Goal: Transaction & Acquisition: Purchase product/service

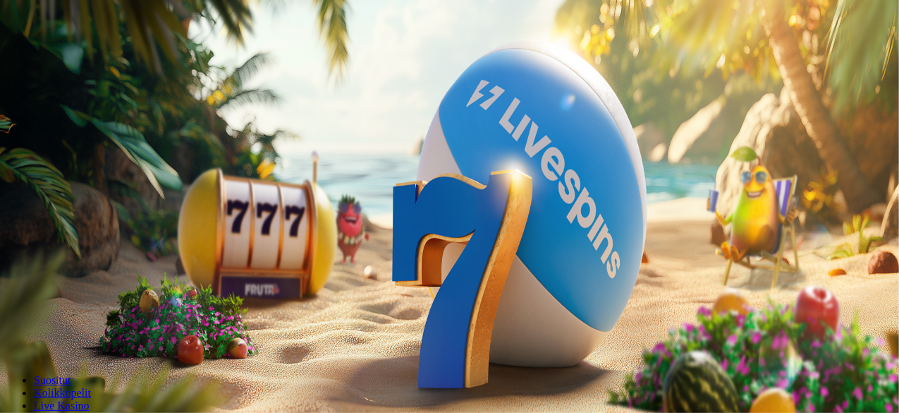
click at [75, 59] on button "Kirjaudu" at bounding box center [98, 51] width 46 height 15
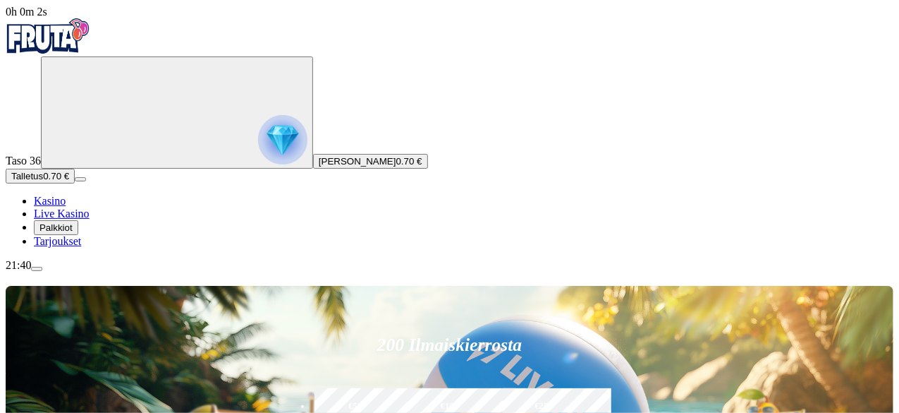
click at [43, 181] on span "Talletus" at bounding box center [27, 176] width 32 height 11
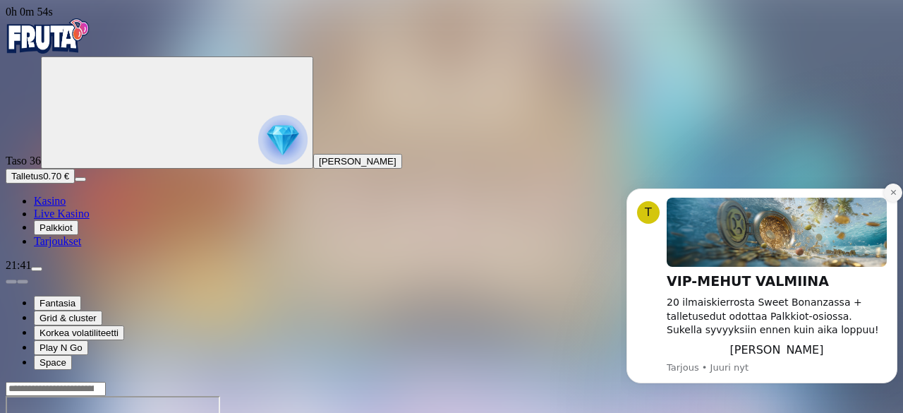
click at [893, 191] on icon "Dismiss notification" at bounding box center [893, 192] width 8 height 8
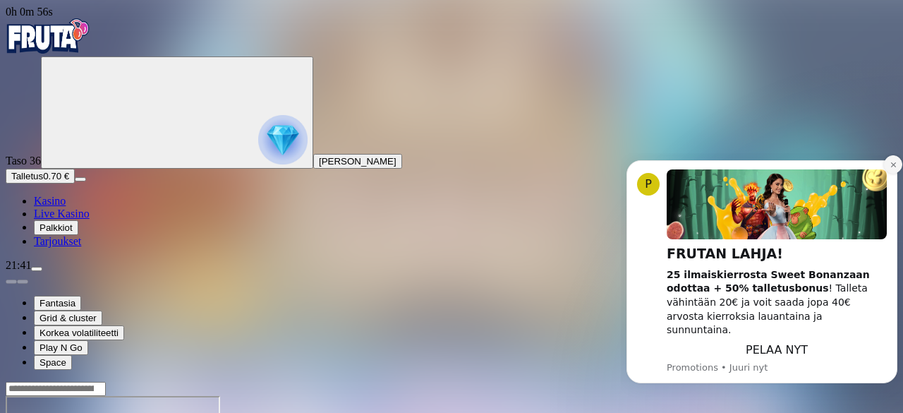
click at [895, 169] on icon "Dismiss notification" at bounding box center [893, 165] width 8 height 8
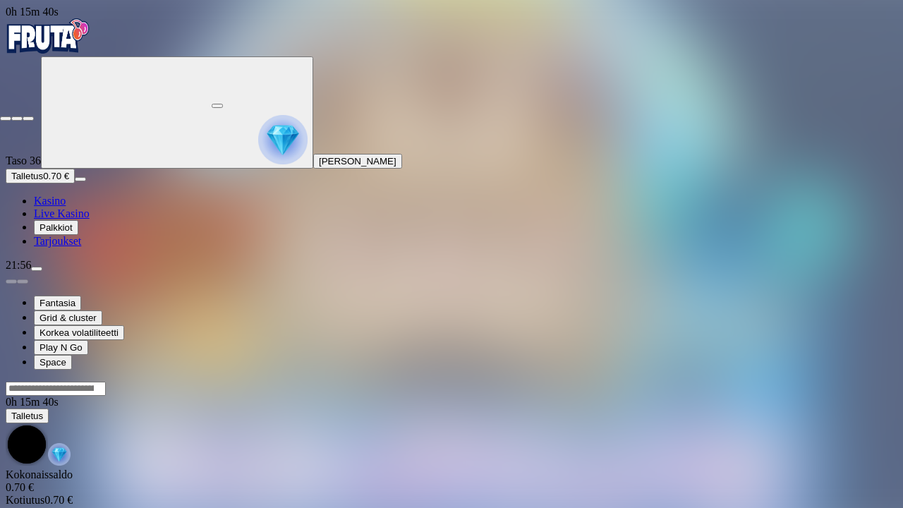
click at [28, 118] on span "fullscreen-exit icon" at bounding box center [28, 118] width 0 height 0
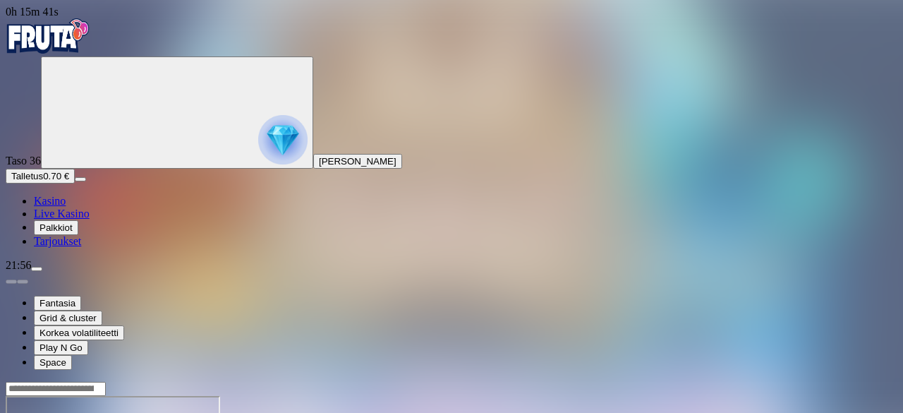
click at [75, 183] on button "Talletus 0.70 €" at bounding box center [40, 176] width 69 height 15
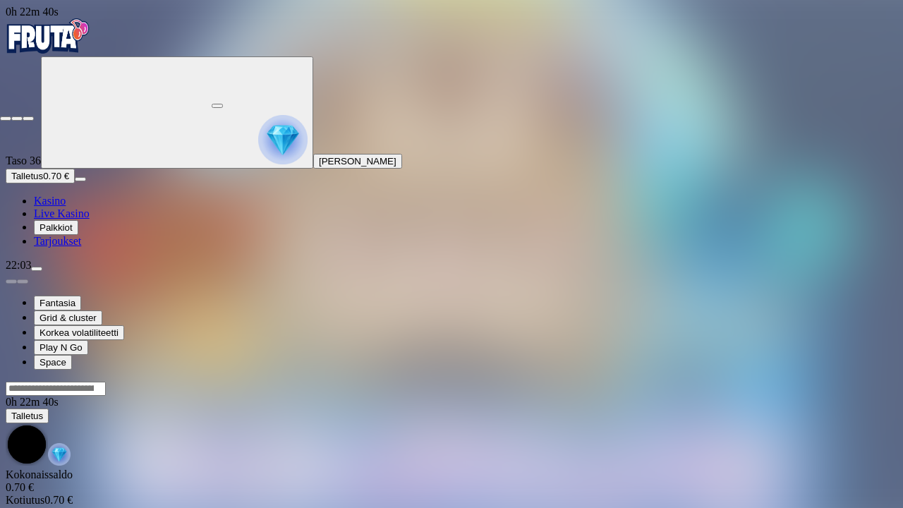
click at [28, 118] on span "fullscreen-exit icon" at bounding box center [28, 118] width 0 height 0
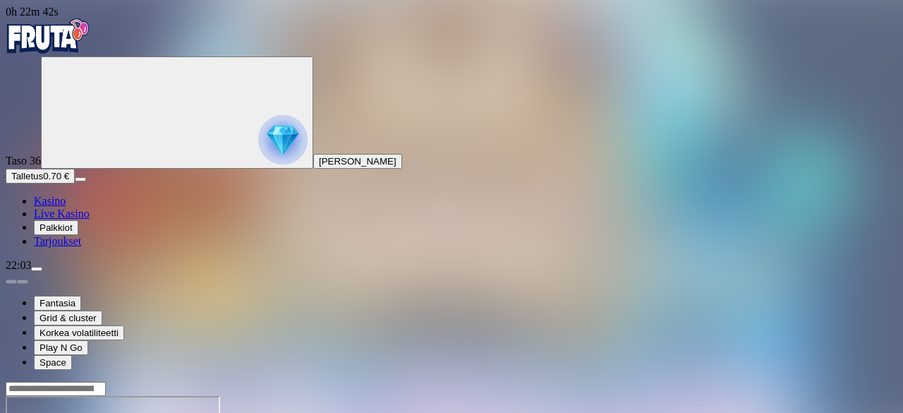
click at [75, 183] on button "Talletus 0.70 €" at bounding box center [40, 176] width 69 height 15
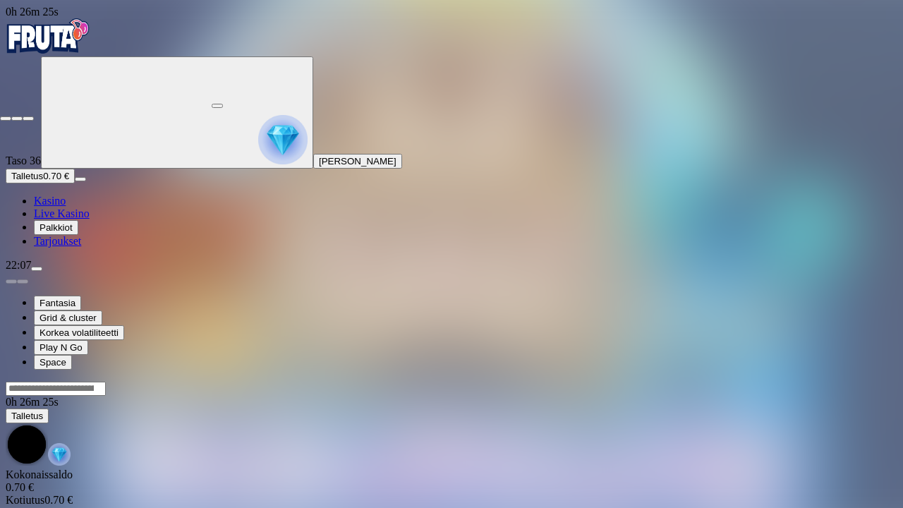
click at [28, 118] on span "fullscreen-exit icon" at bounding box center [28, 118] width 0 height 0
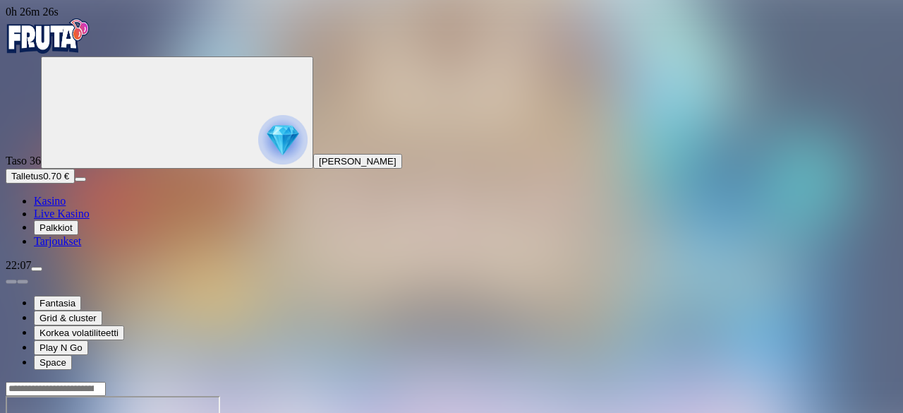
click at [45, 183] on button "Talletus 0.70 €" at bounding box center [40, 176] width 69 height 15
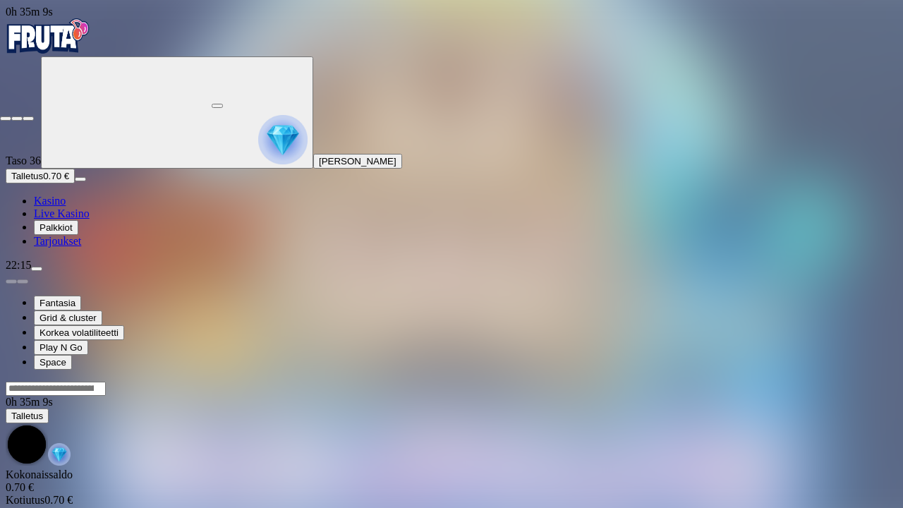
click at [28, 118] on span "fullscreen-exit icon" at bounding box center [28, 118] width 0 height 0
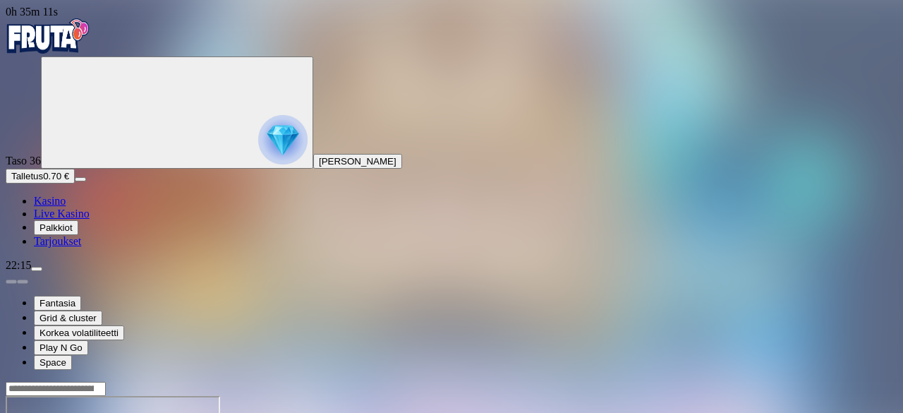
click at [43, 181] on span "Talletus" at bounding box center [27, 176] width 32 height 11
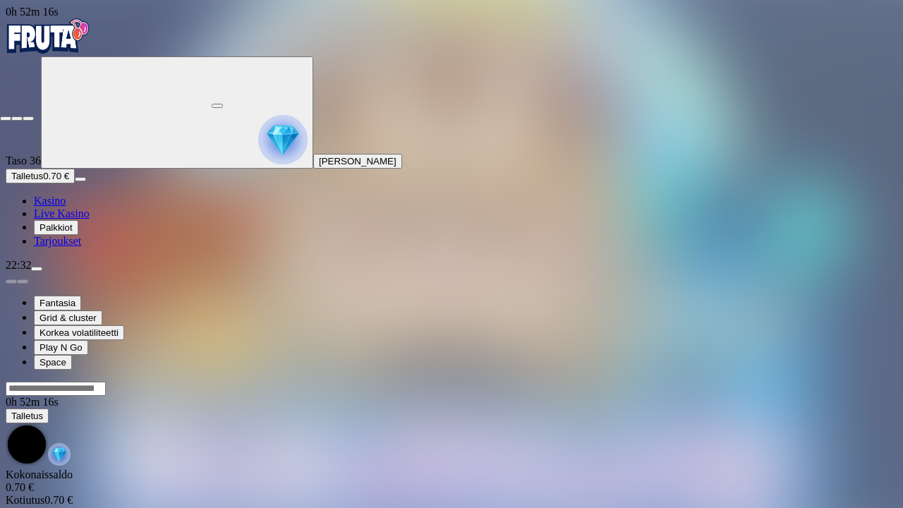
click at [34, 116] on button "button" at bounding box center [28, 118] width 11 height 4
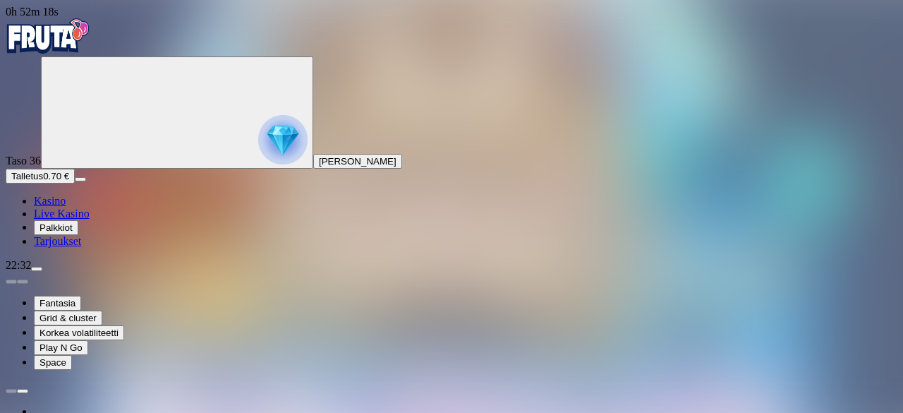
click at [37, 269] on span "menu icon" at bounding box center [37, 269] width 0 height 0
type input "***"
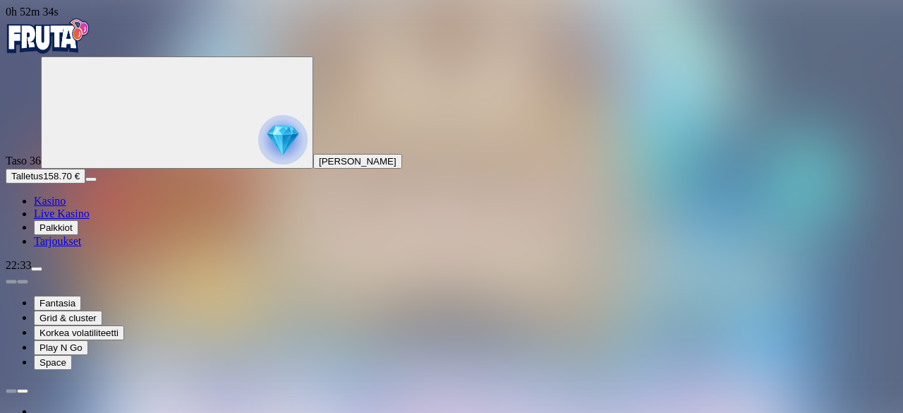
click at [37, 269] on span "menu icon" at bounding box center [37, 269] width 0 height 0
